Goal: Task Accomplishment & Management: Complete application form

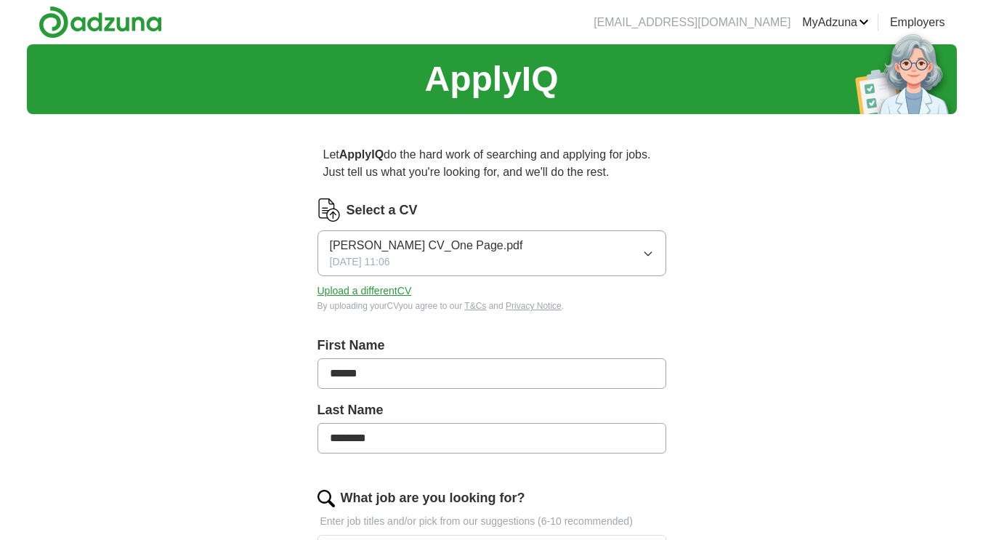
click at [399, 289] on button "Upload a different CV" at bounding box center [365, 290] width 94 height 15
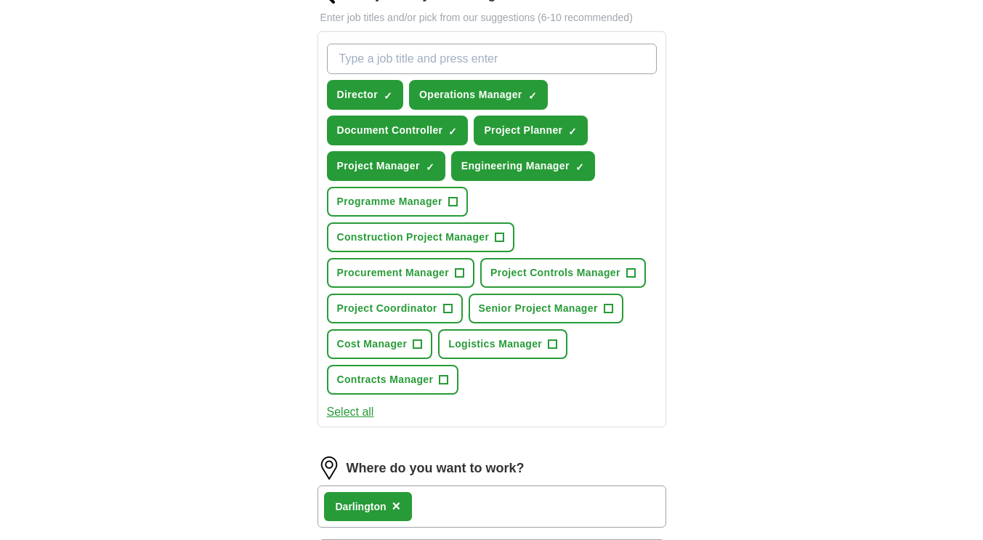
scroll to position [507, 0]
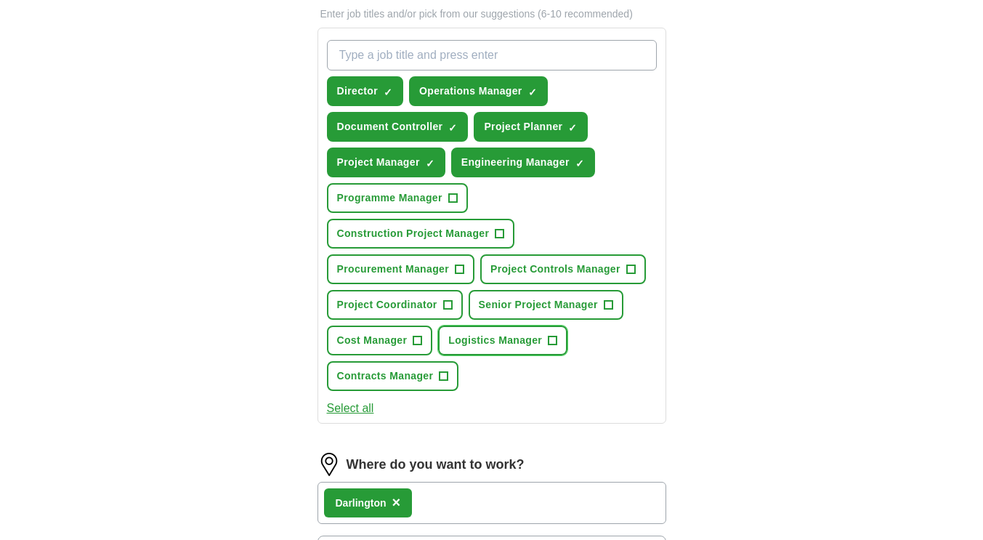
click at [560, 339] on button "Logistics Manager +" at bounding box center [502, 341] width 129 height 30
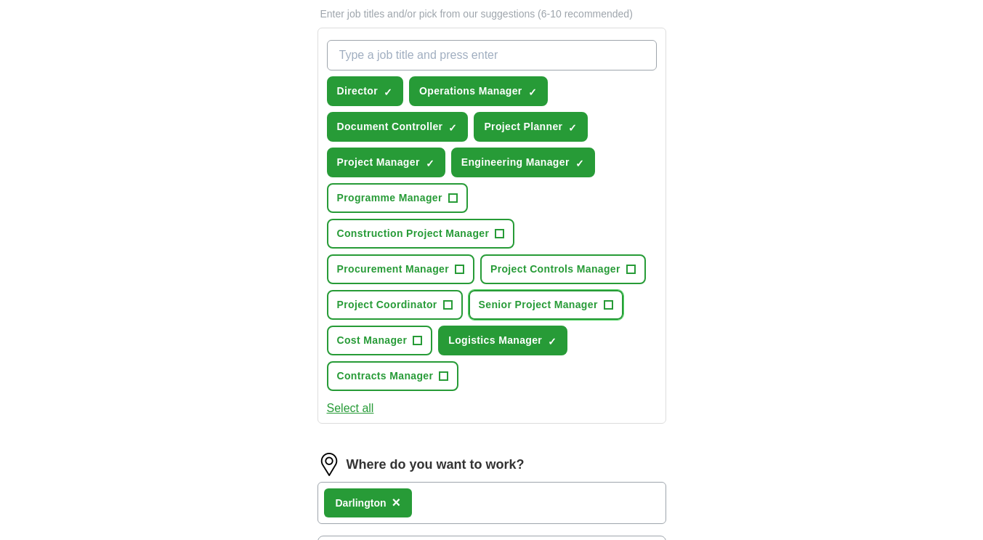
click at [614, 302] on button "Senior Project Manager +" at bounding box center [546, 305] width 155 height 30
click at [531, 56] on input "What job are you looking for?" at bounding box center [492, 55] width 330 height 31
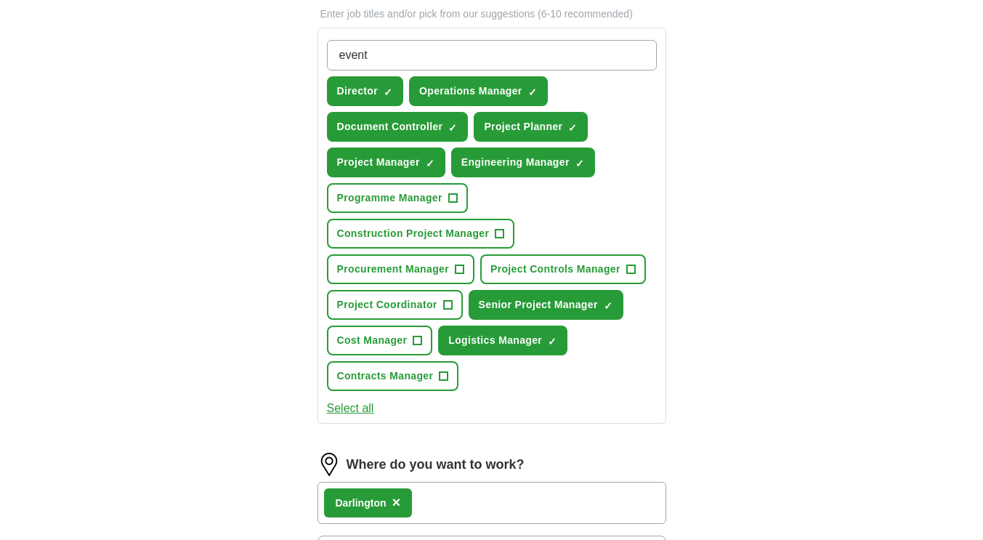
type input "events"
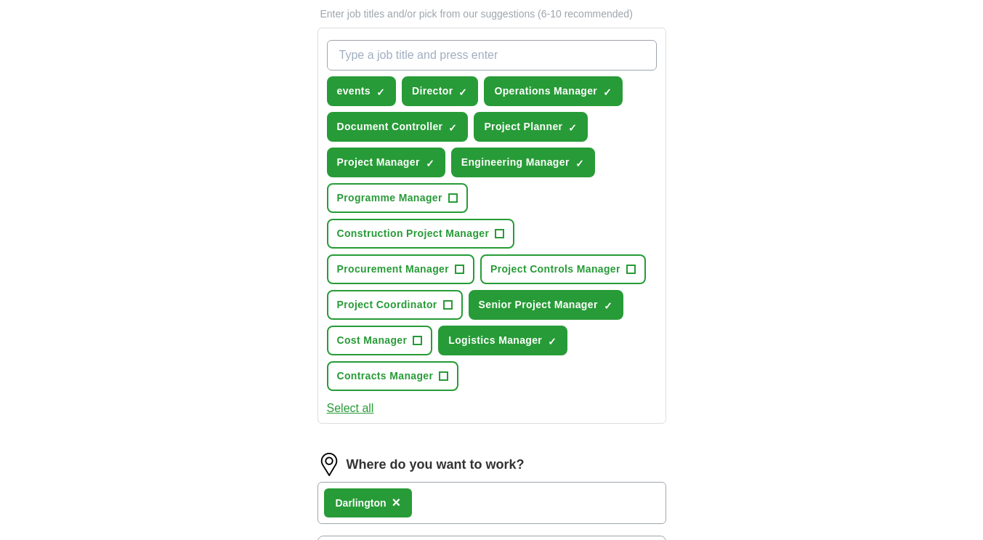
click at [531, 56] on input "What job are you looking for?" at bounding box center [492, 55] width 330 height 31
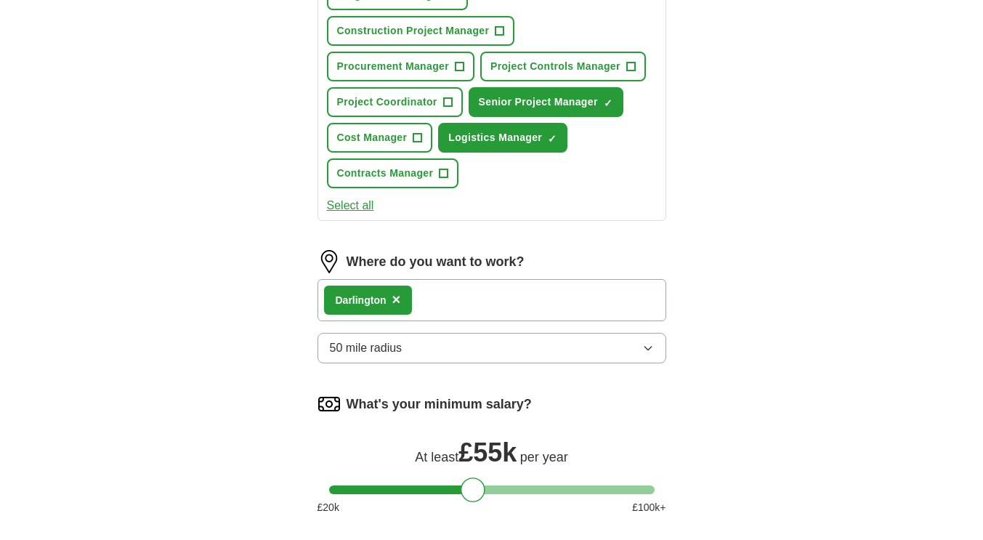
scroll to position [713, 0]
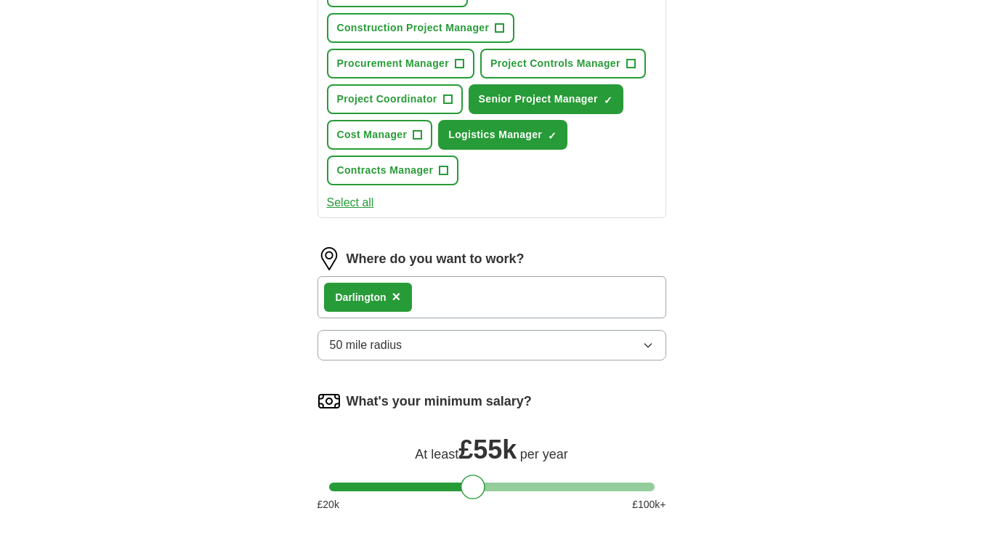
click at [549, 295] on div "Darlington ×" at bounding box center [492, 297] width 349 height 42
click at [432, 292] on div "Darlington ×" at bounding box center [492, 297] width 349 height 42
click at [406, 346] on button "50 mile radius" at bounding box center [492, 345] width 349 height 31
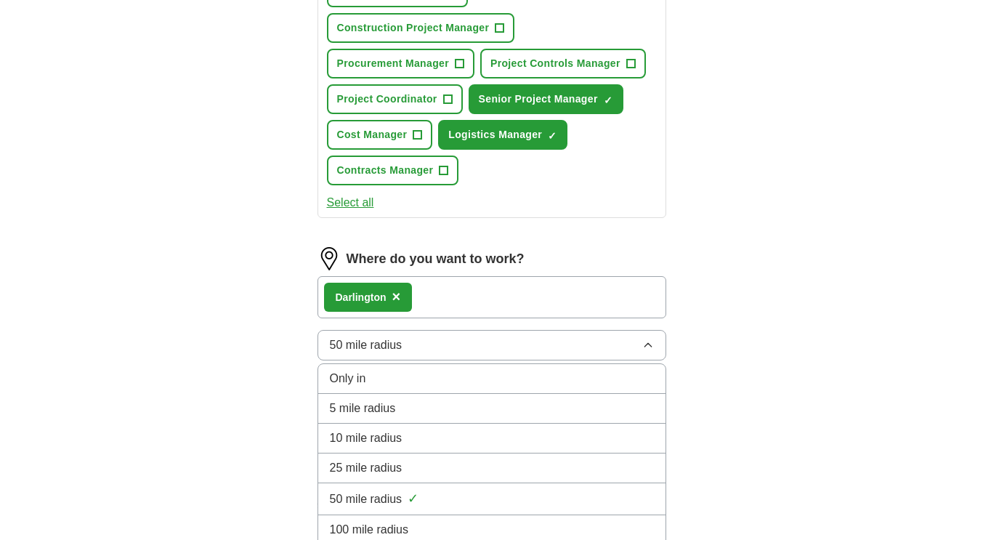
click at [406, 346] on button "50 mile radius" at bounding box center [492, 345] width 349 height 31
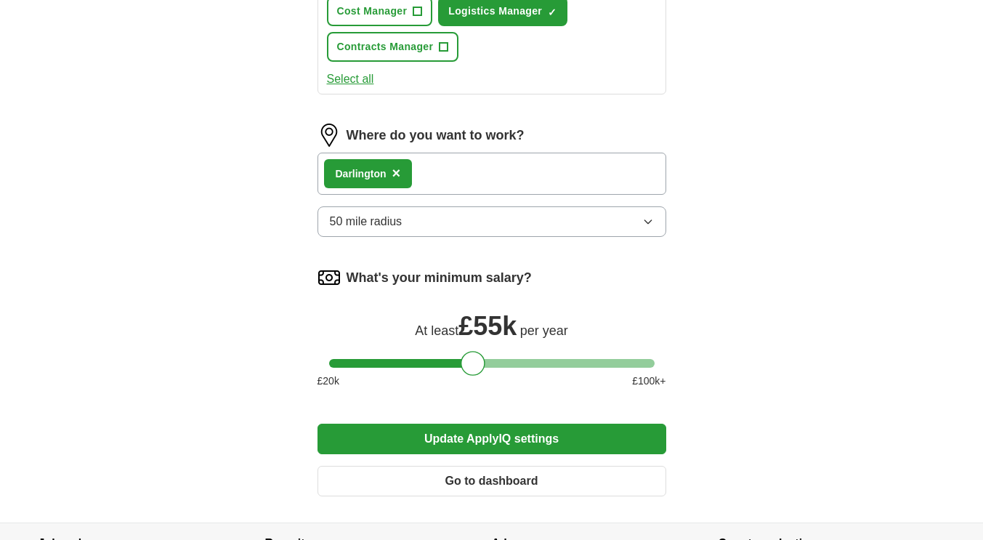
scroll to position [838, 0]
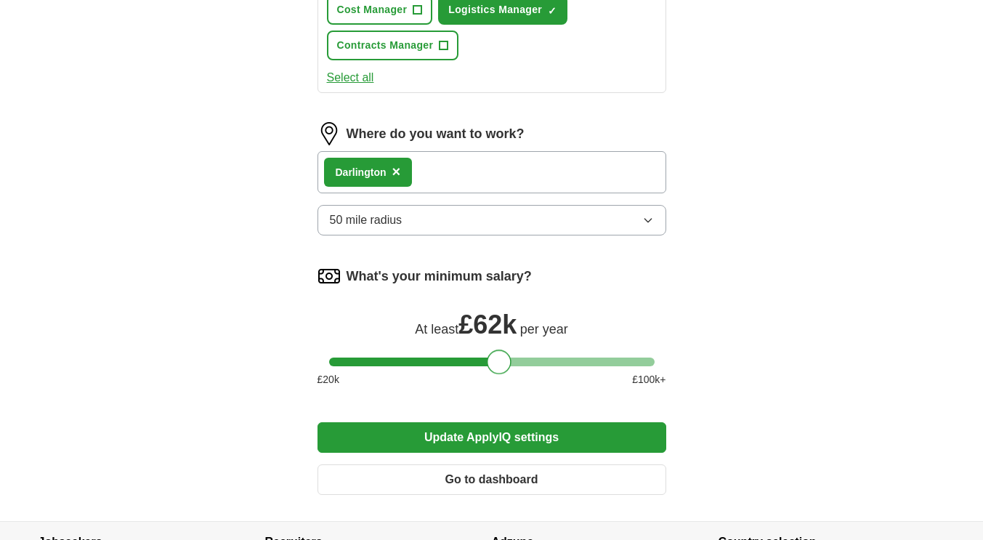
drag, startPoint x: 468, startPoint y: 360, endPoint x: 495, endPoint y: 362, distance: 27.0
click at [495, 362] on div at bounding box center [499, 362] width 25 height 25
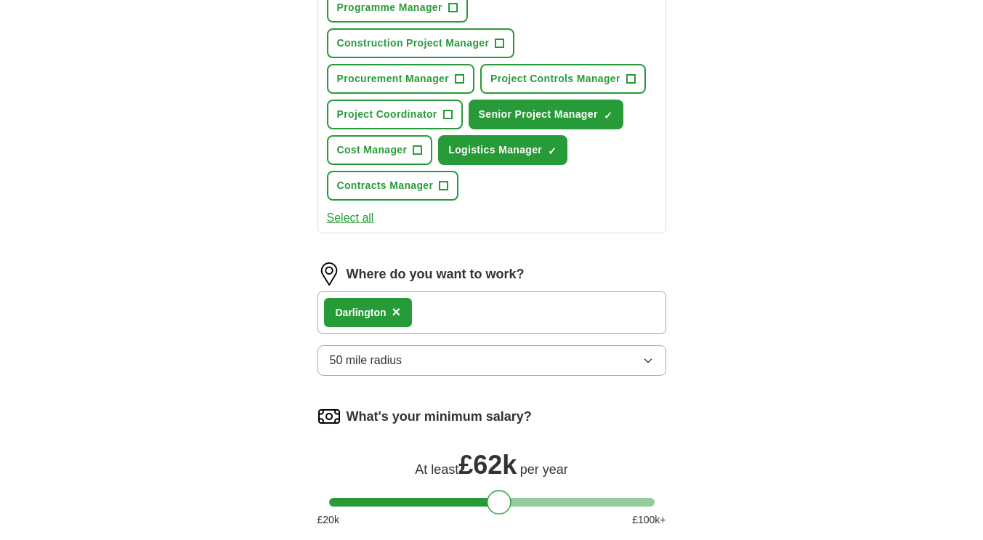
scroll to position [742, 0]
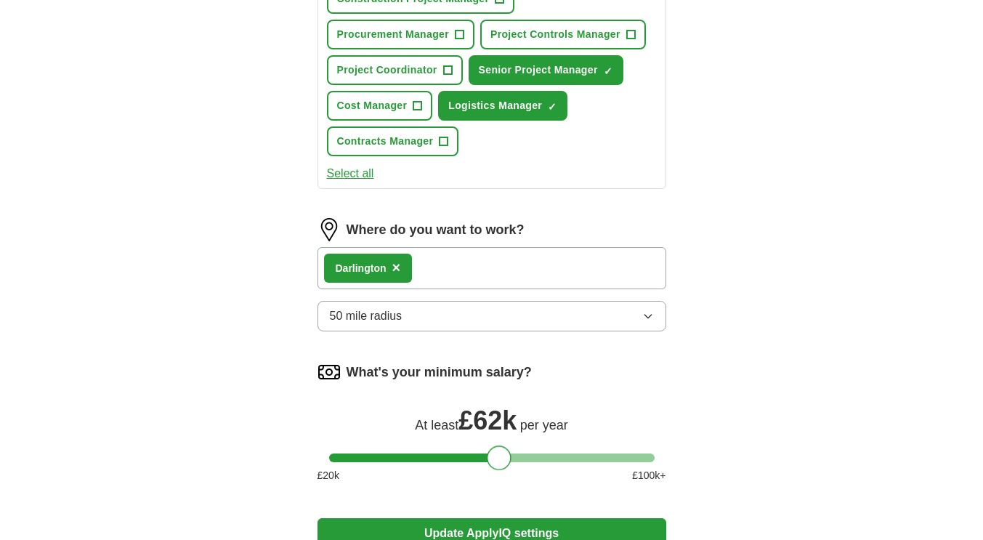
click at [400, 263] on button "×" at bounding box center [396, 268] width 9 height 22
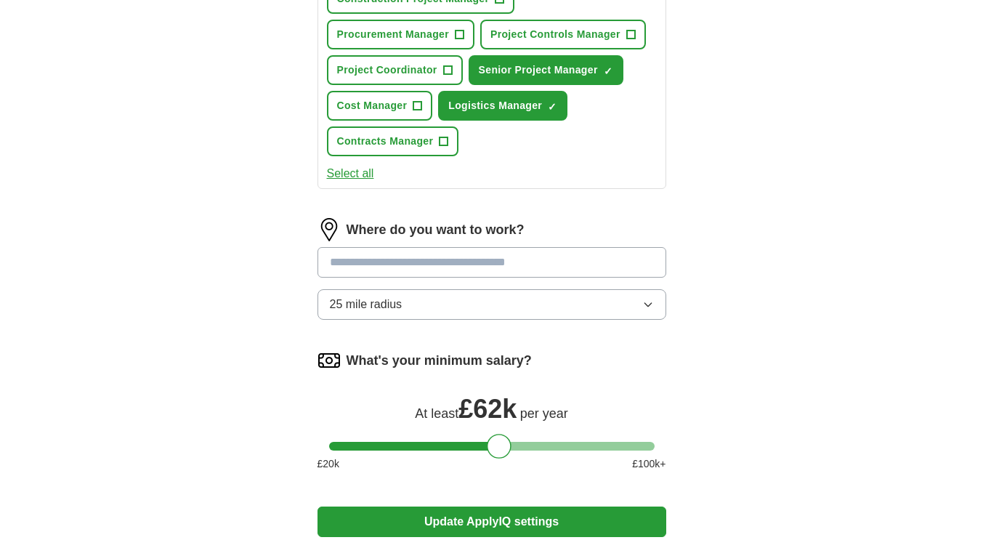
click at [388, 265] on input at bounding box center [492, 262] width 349 height 31
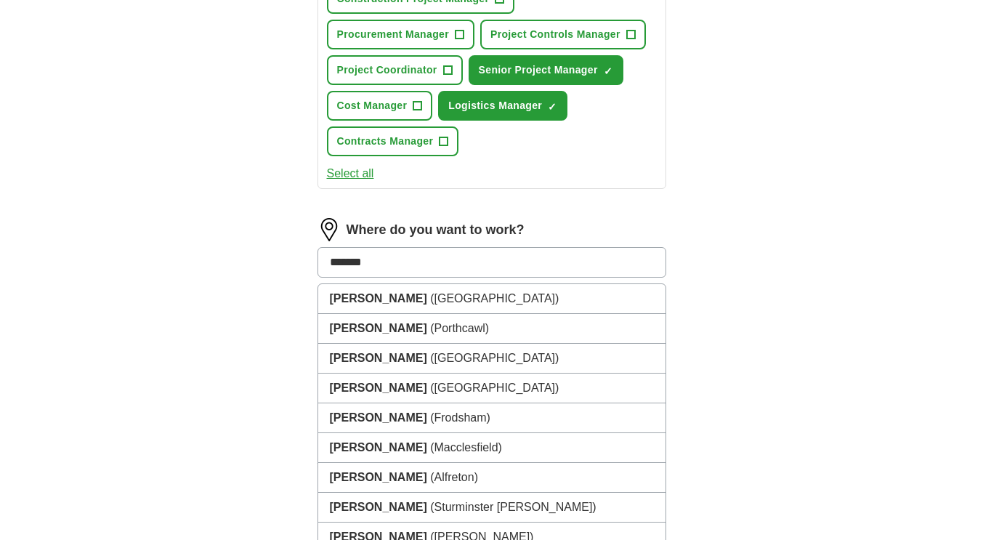
type input "********"
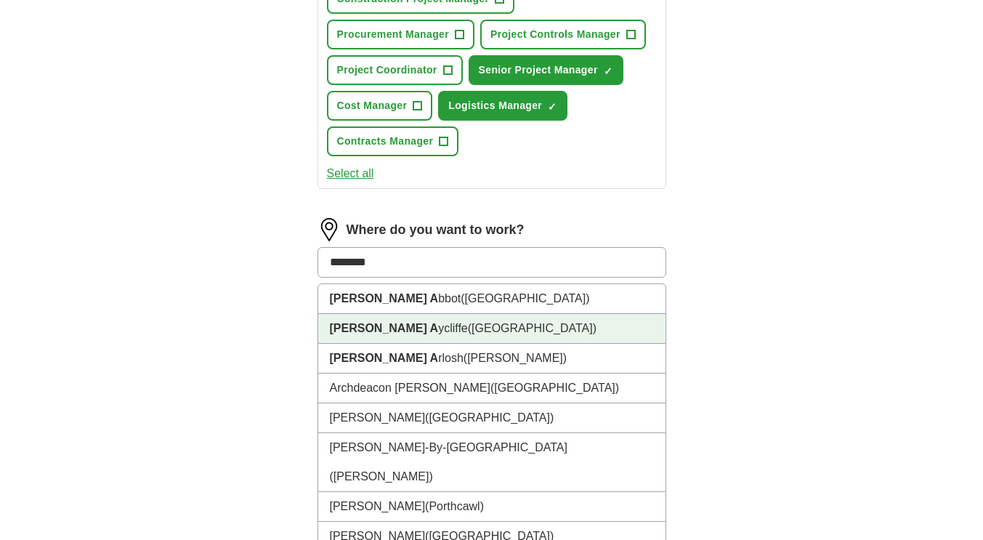
click at [422, 321] on li "Newton A ycliffe (County Durham)" at bounding box center [491, 329] width 347 height 30
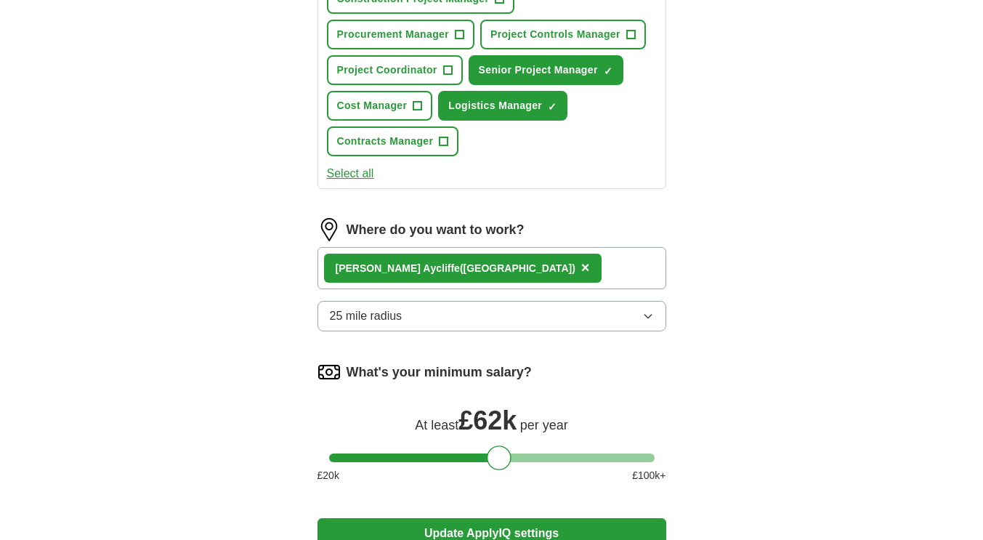
click at [563, 269] on div "Newton A ycliffe (County Durham) ×" at bounding box center [492, 268] width 349 height 42
click at [472, 318] on button "25 mile radius" at bounding box center [492, 316] width 349 height 31
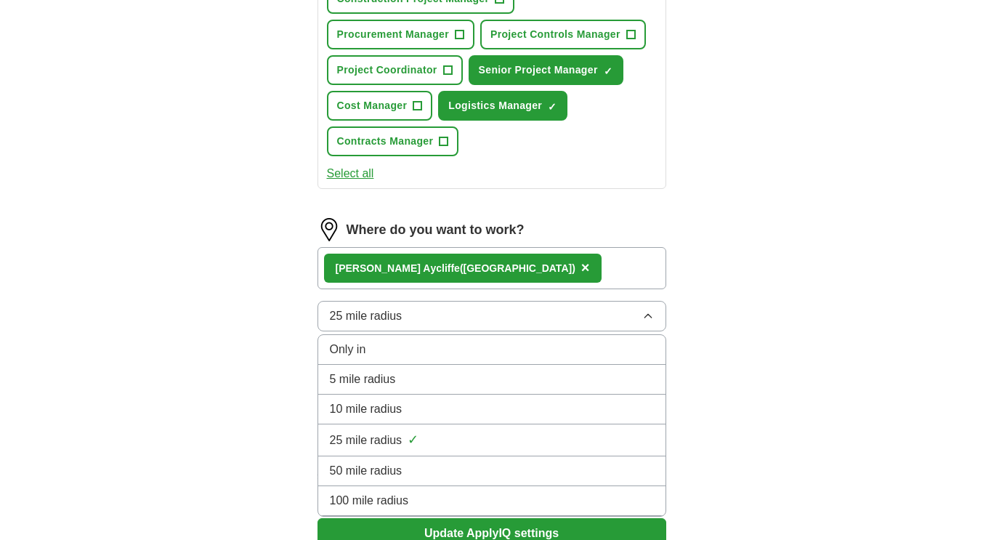
click at [429, 461] on li "50 mile radius" at bounding box center [491, 471] width 347 height 30
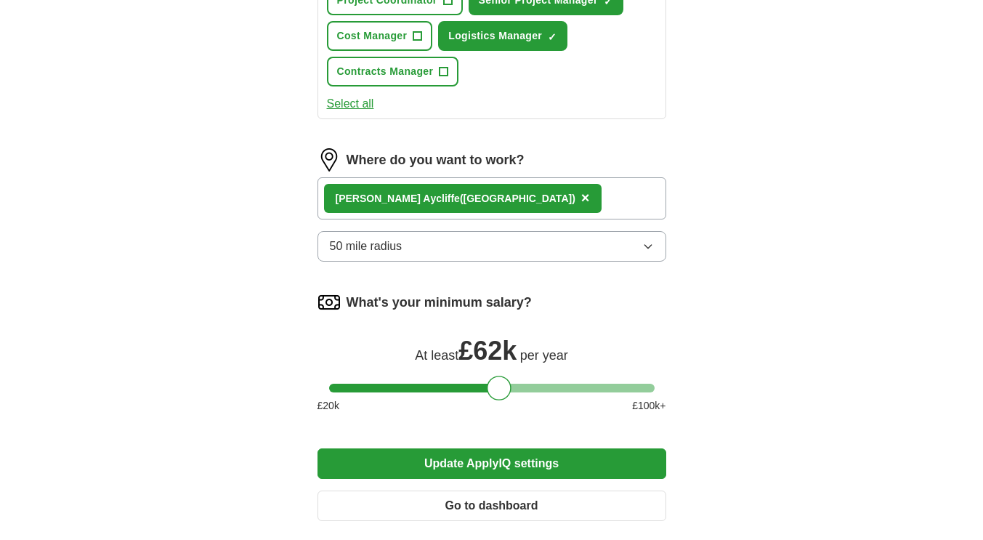
scroll to position [814, 0]
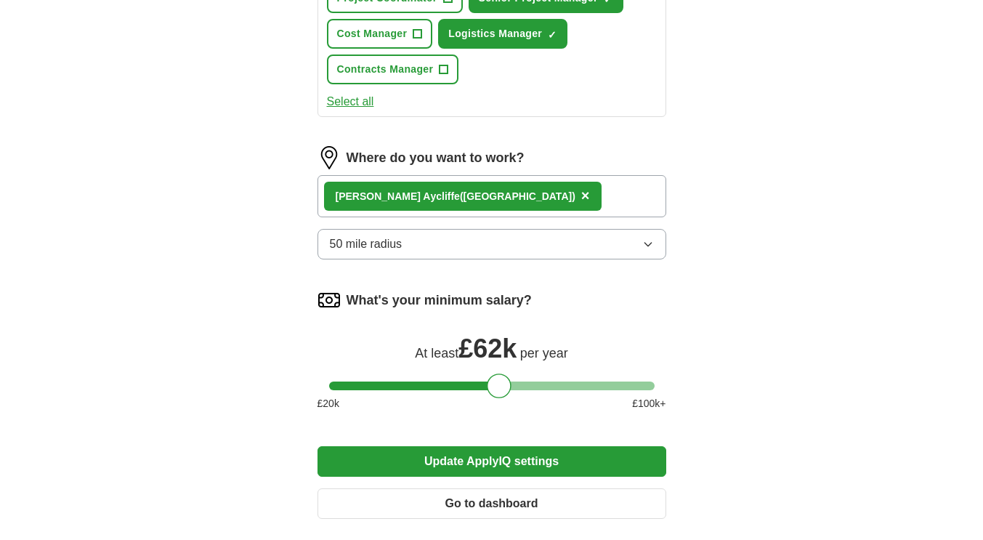
click at [627, 239] on button "50 mile radius" at bounding box center [492, 244] width 349 height 31
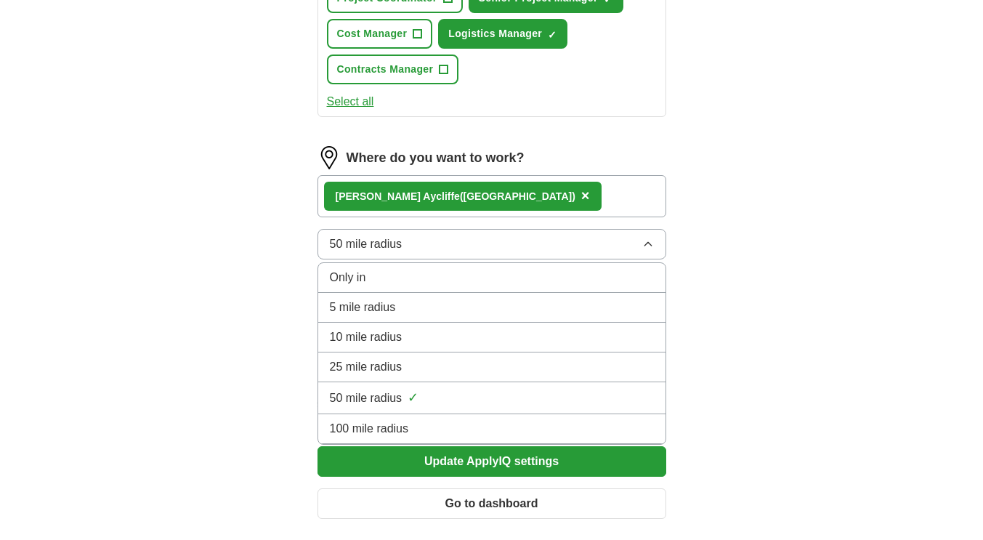
click at [531, 355] on li "25 mile radius" at bounding box center [491, 368] width 347 height 30
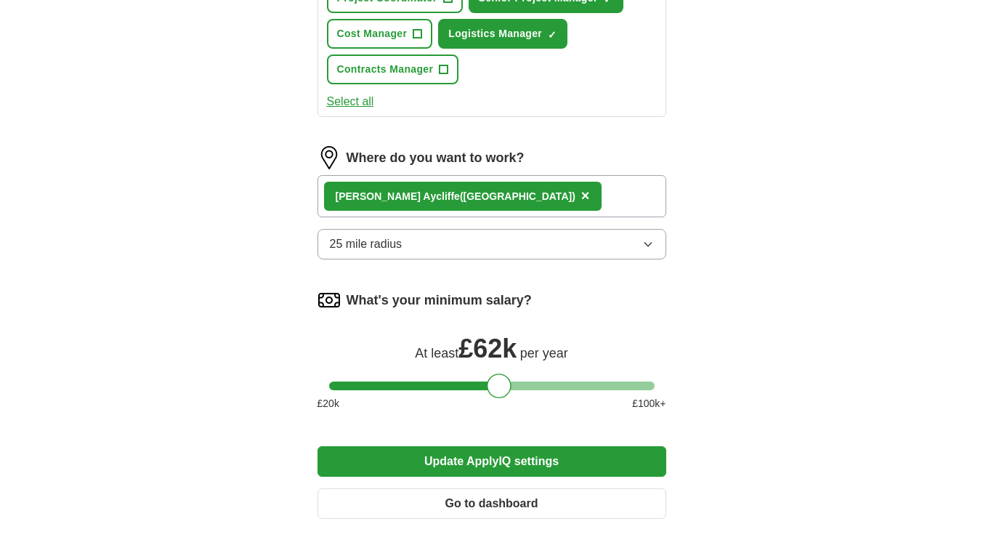
click at [561, 453] on button "Update ApplyIQ settings" at bounding box center [492, 461] width 349 height 31
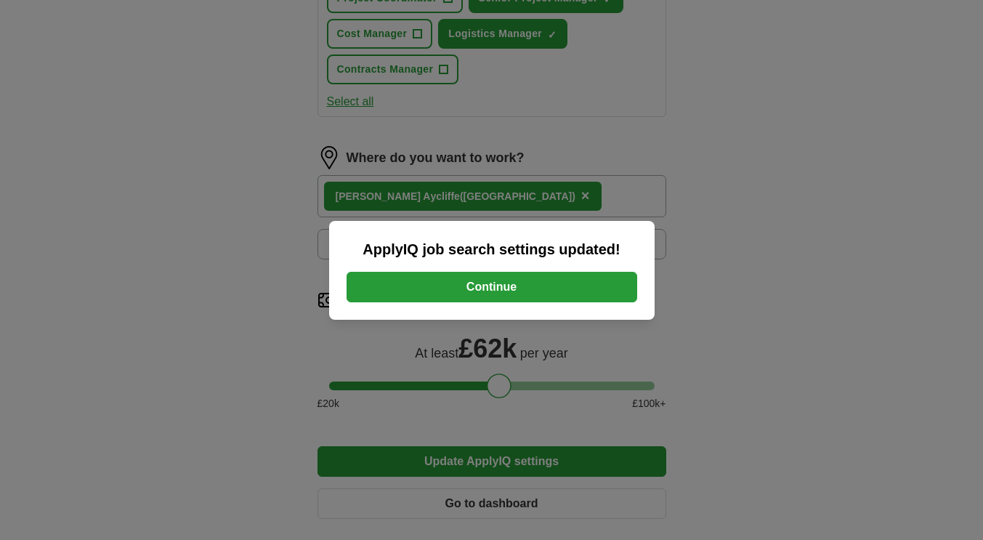
click at [525, 282] on button "Continue" at bounding box center [492, 287] width 291 height 31
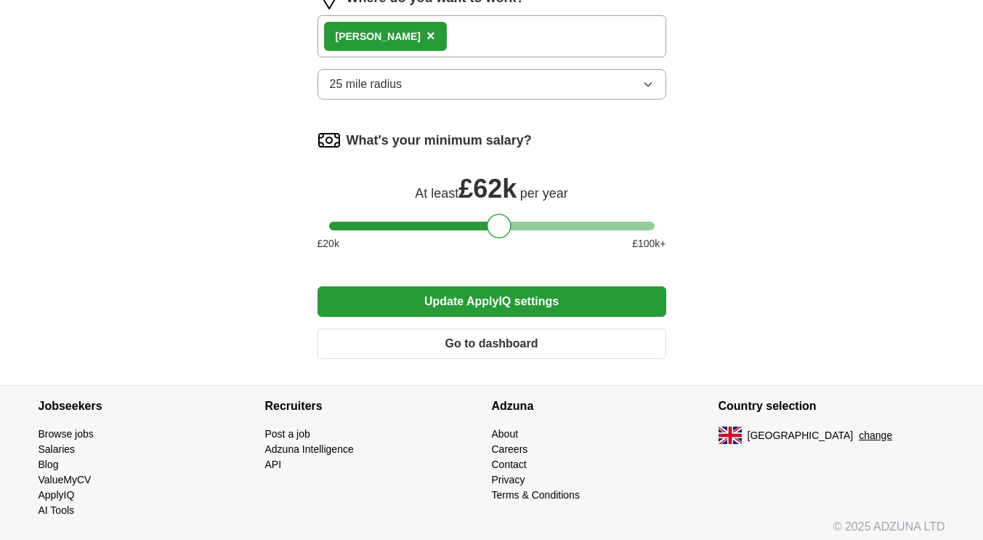
scroll to position [1050, 0]
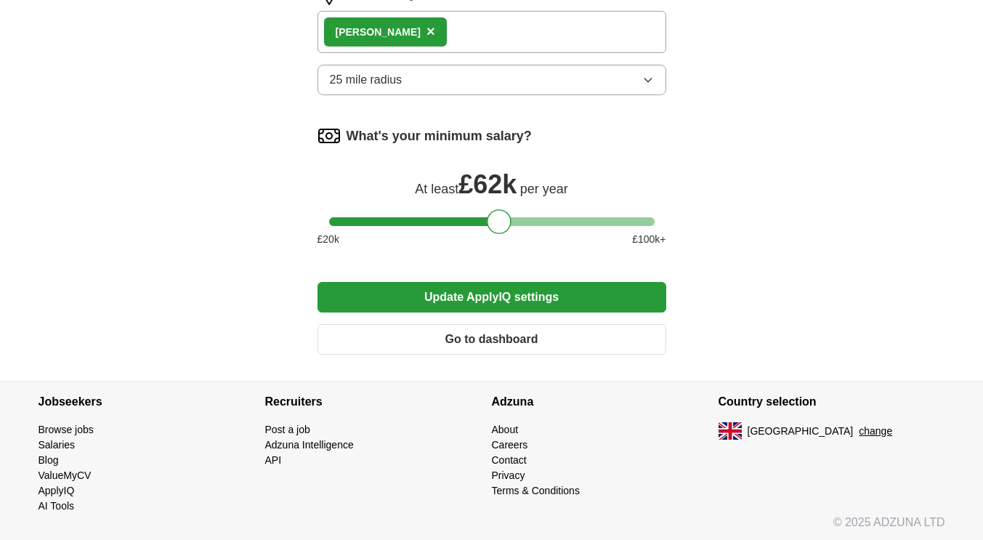
click at [574, 299] on button "Update ApplyIQ settings" at bounding box center [492, 297] width 349 height 31
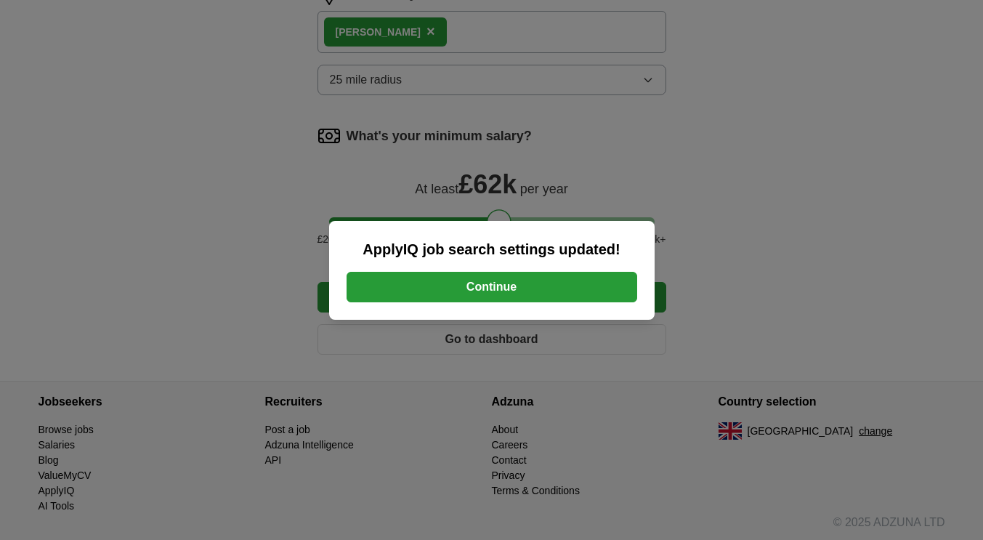
click at [507, 289] on button "Continue" at bounding box center [492, 287] width 291 height 31
